Goal: Navigation & Orientation: Find specific page/section

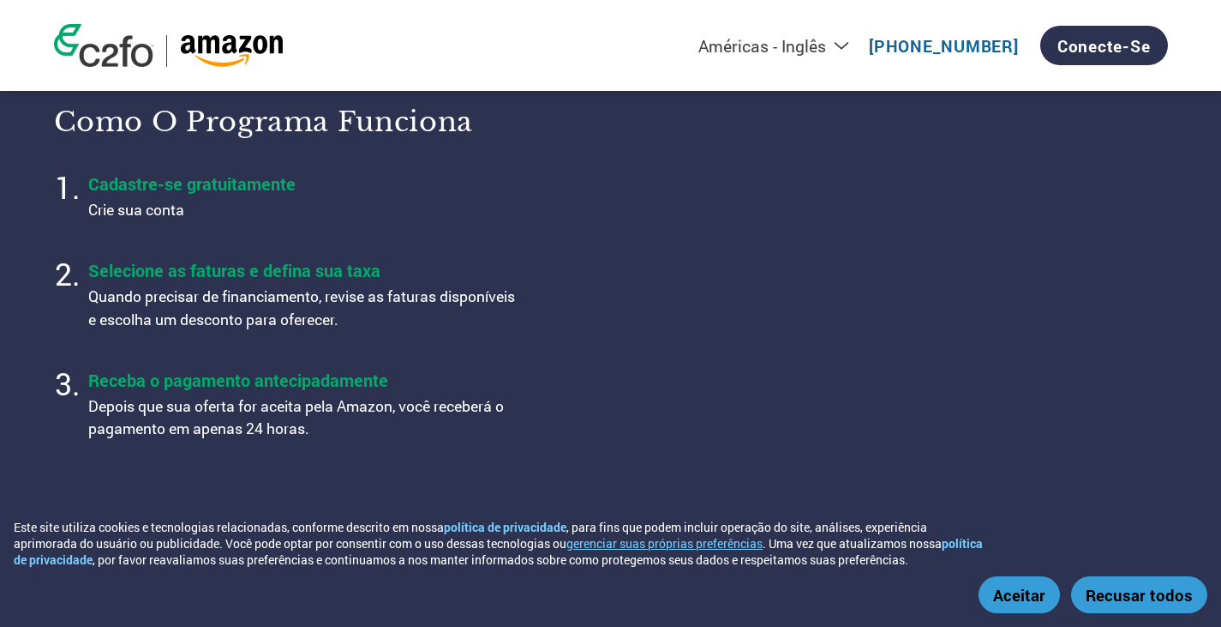
scroll to position [686, 0]
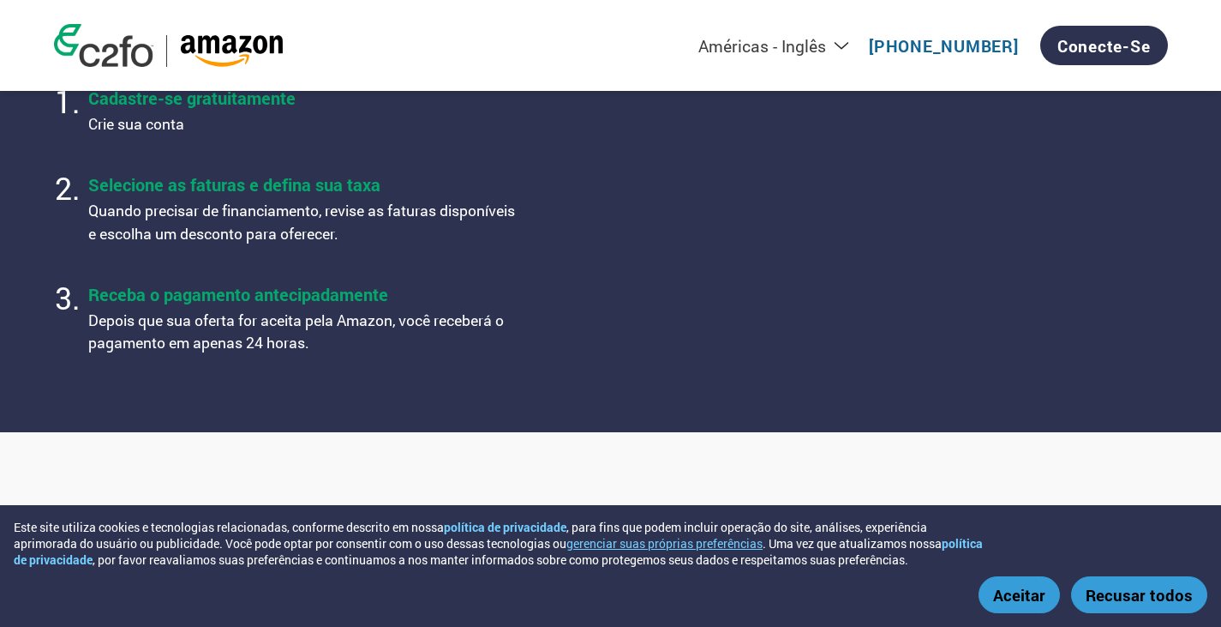
click at [253, 195] on font "Selecione as faturas e defina sua taxa" at bounding box center [234, 184] width 292 height 22
drag, startPoint x: 255, startPoint y: 213, endPoint x: 272, endPoint y: 237, distance: 28.8
click at [255, 216] on font "Quando precisar de financiamento, revise as faturas disponíveis e escolha um de…" at bounding box center [301, 222] width 427 height 42
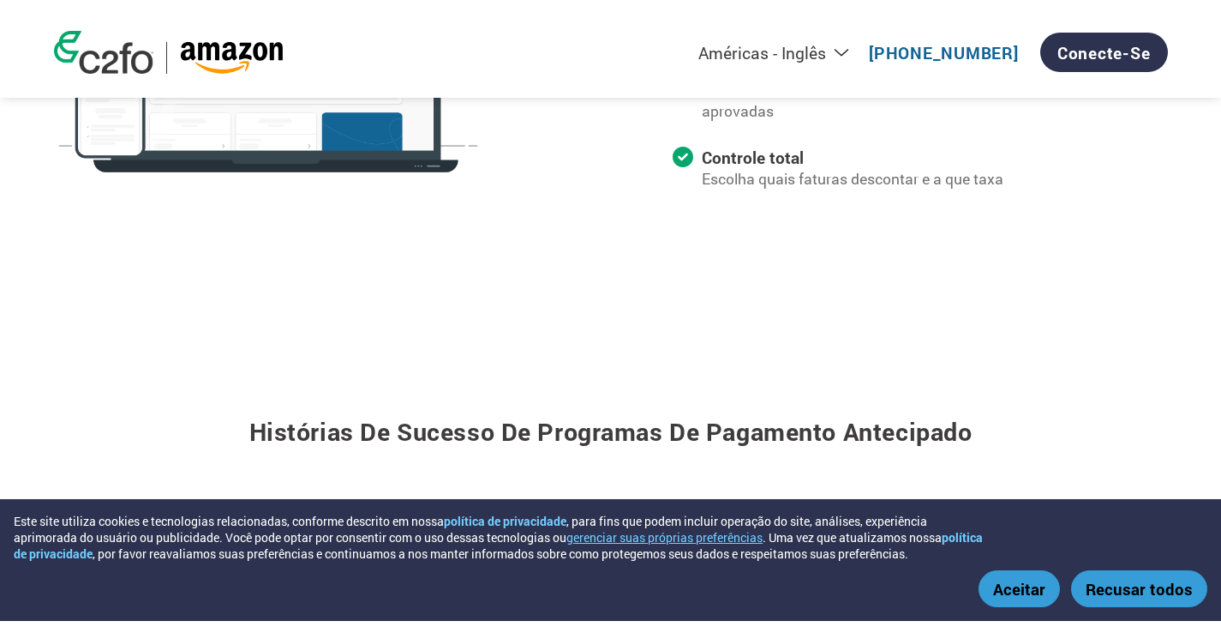
scroll to position [2143, 0]
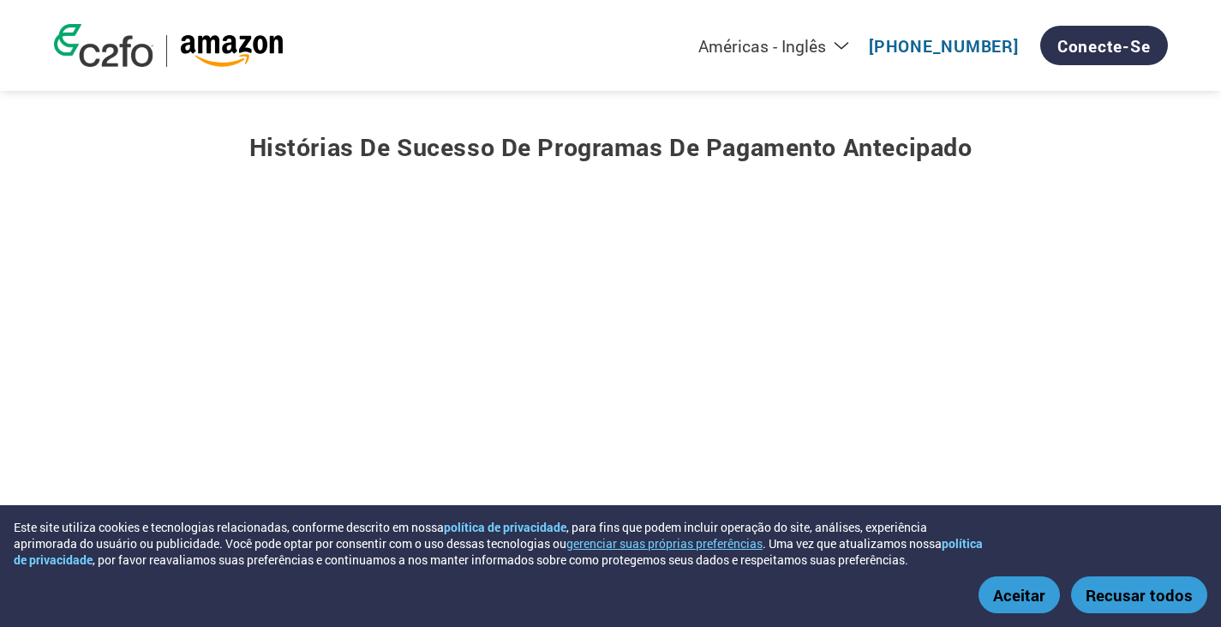
click at [1034, 597] on font "Aceitar" at bounding box center [1019, 594] width 52 height 21
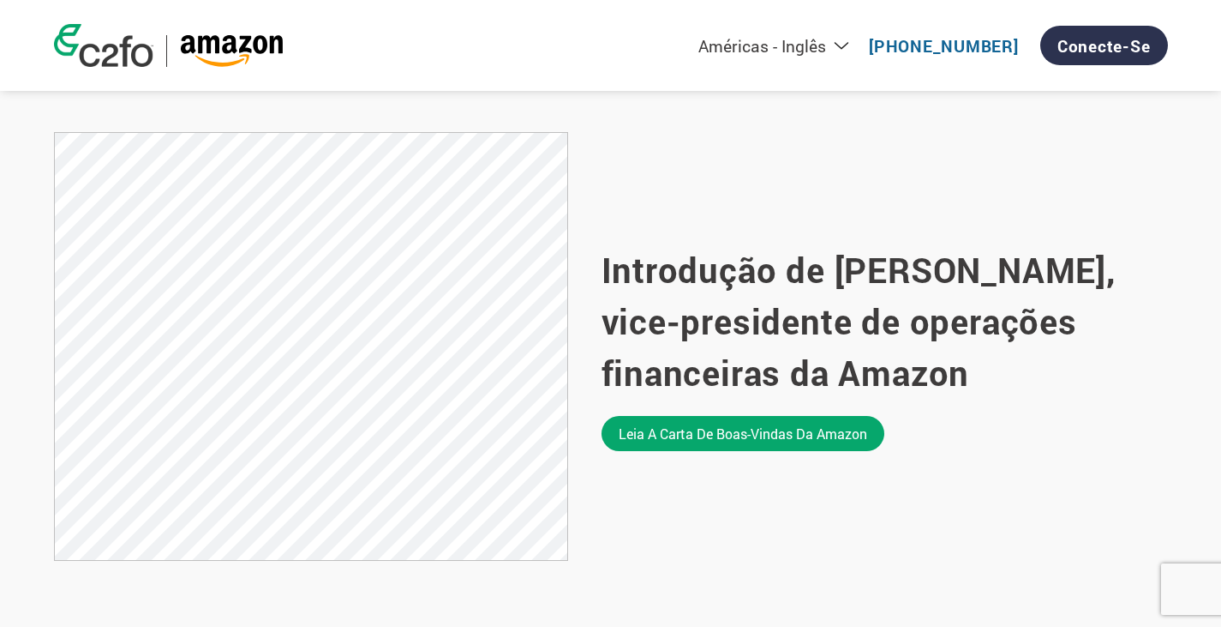
scroll to position [573, 0]
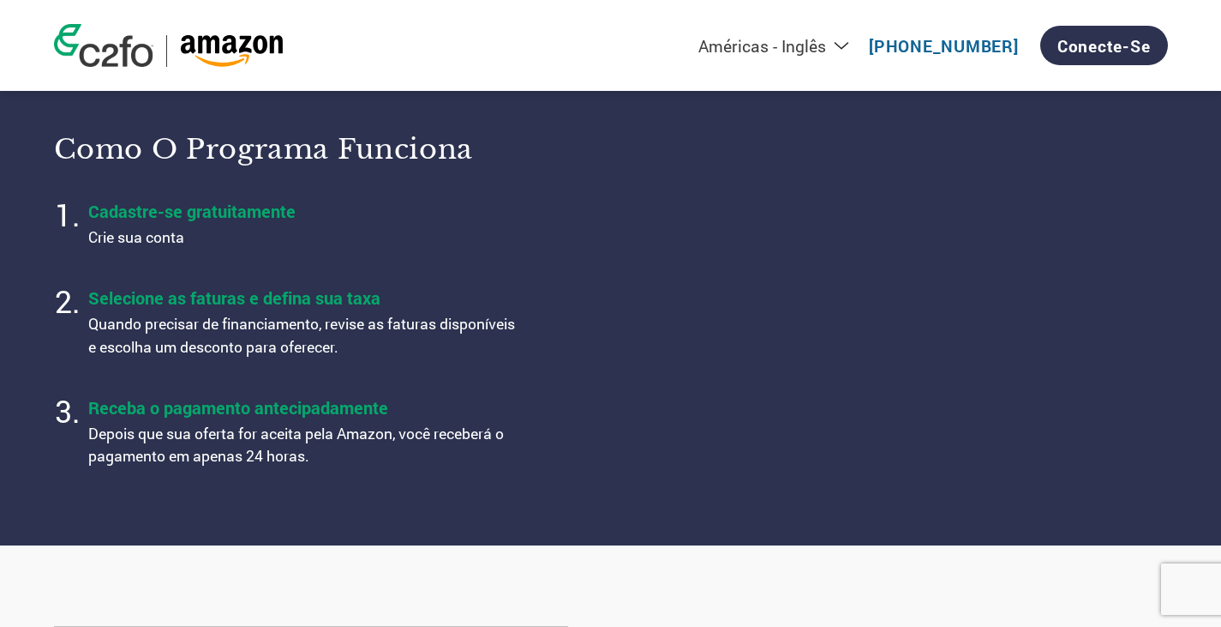
click at [861, 46] on select "Américas - Inglês Américas - Espanhol Américas - Português Amériques - Francês …" at bounding box center [663, 45] width 396 height 21
select select "pt"
click at [587, 35] on select "Américas - Inglês Américas - Espanhol Américas - Português Amériques - Francês …" at bounding box center [663, 45] width 396 height 21
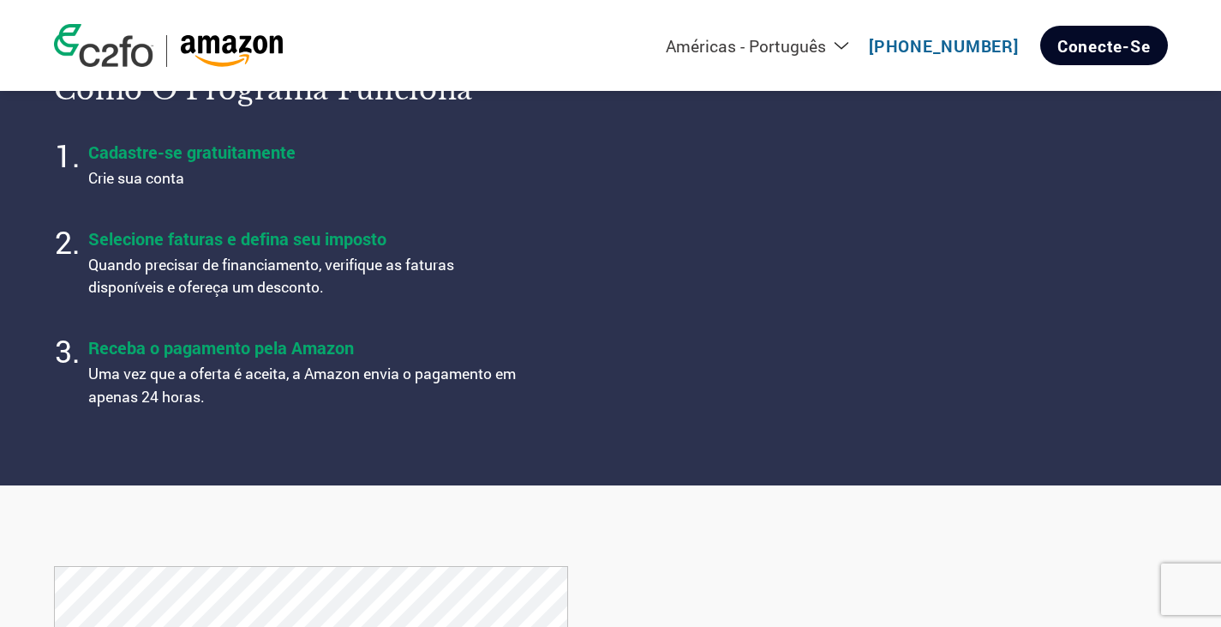
click at [1088, 35] on font "Conecte-se" at bounding box center [1104, 45] width 93 height 21
